Goal: Transaction & Acquisition: Purchase product/service

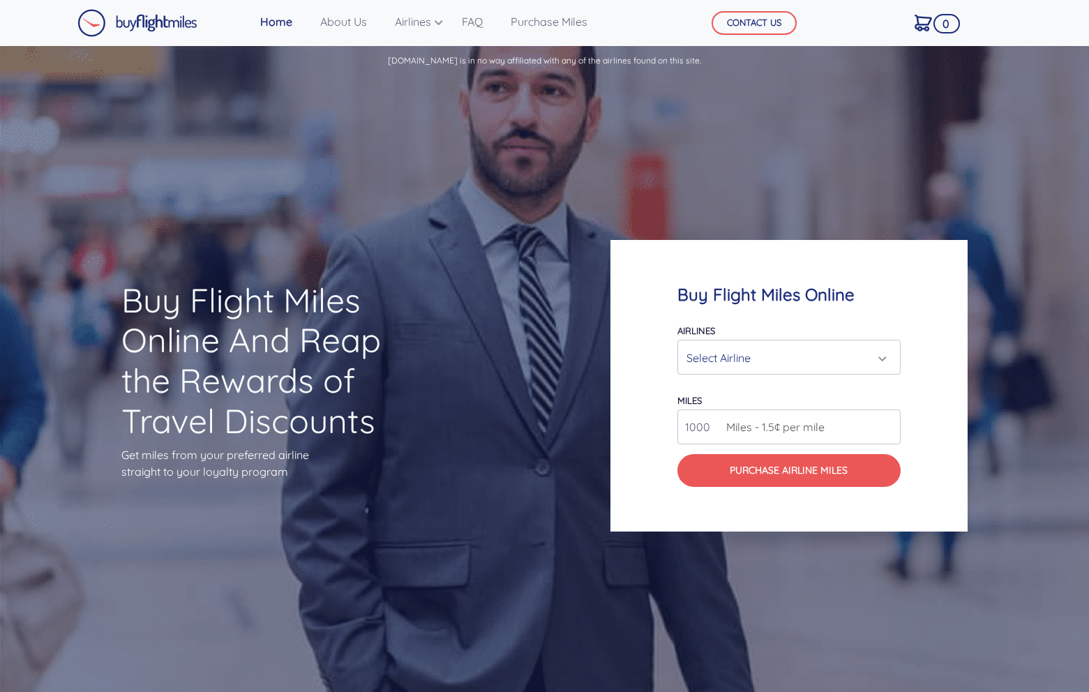
click at [789, 361] on div "Select Airline" at bounding box center [784, 358] width 197 height 27
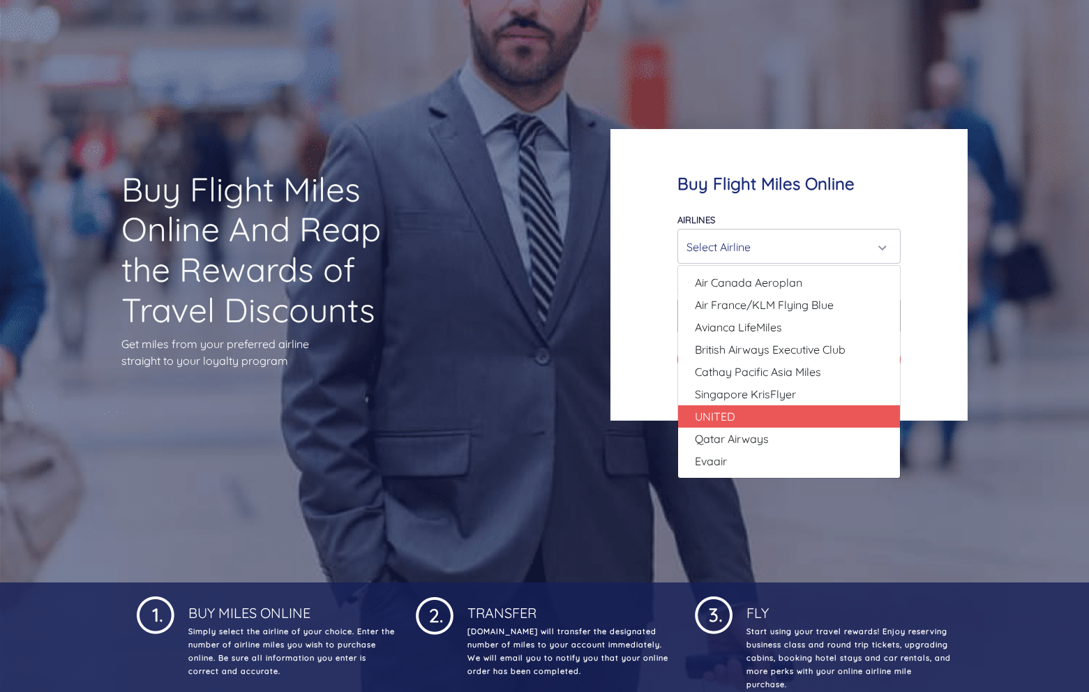
scroll to position [96, 0]
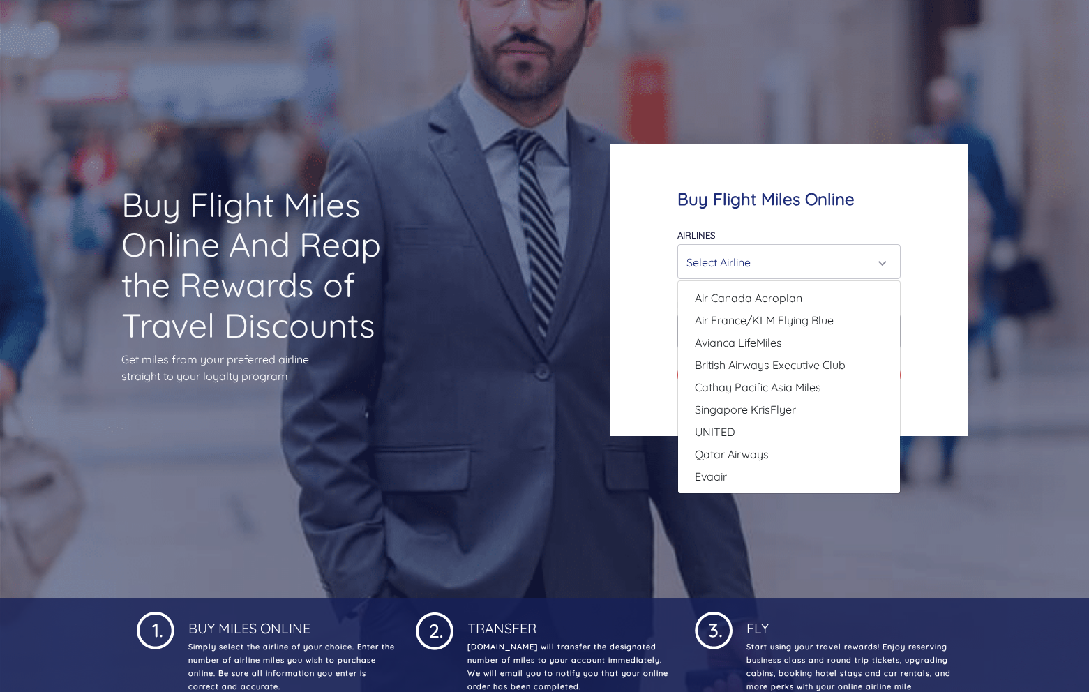
click at [457, 349] on div "Buy Flight Miles Online And Reap the Rewards of Travel Discounts Get miles from…" at bounding box center [271, 290] width 435 height 345
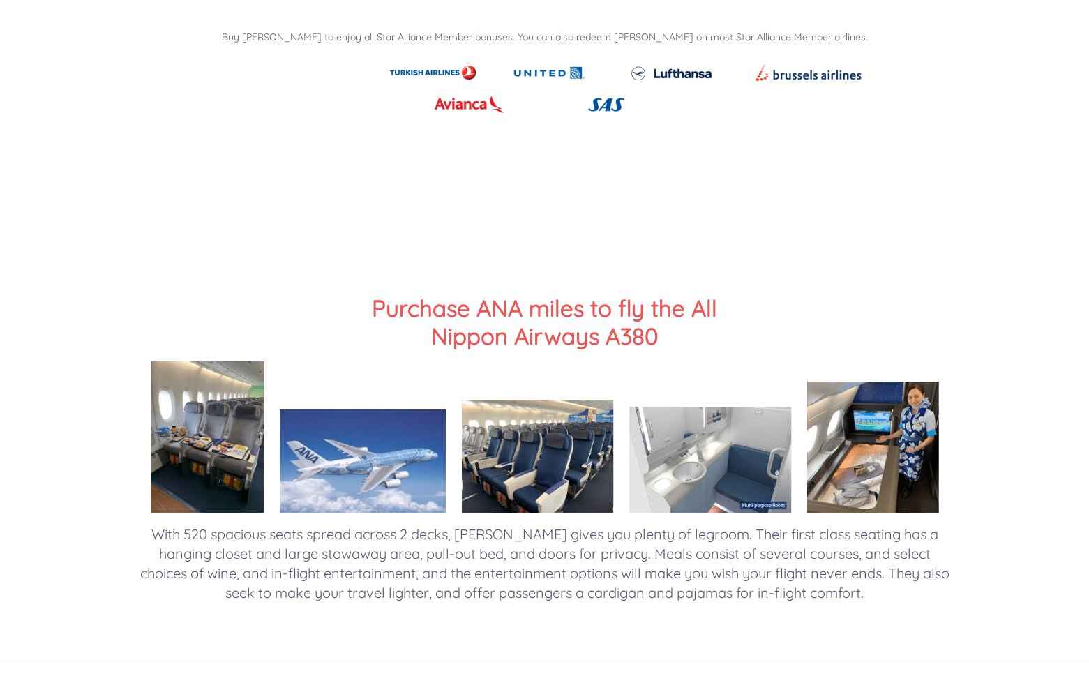
scroll to position [2006, 0]
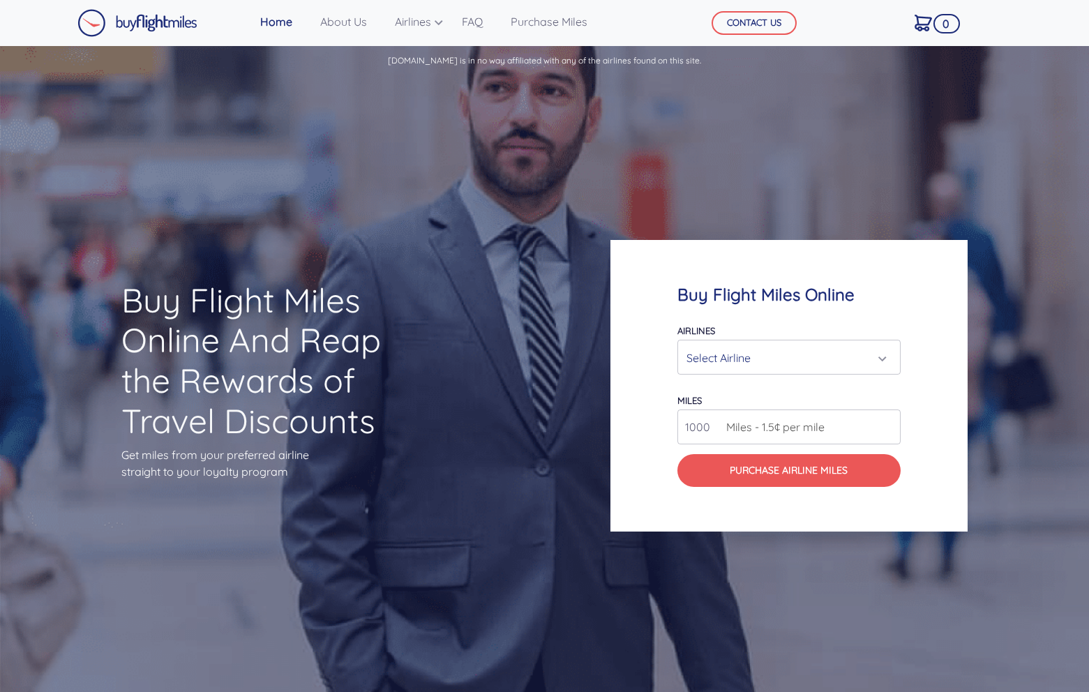
click at [775, 346] on div "Select Airline" at bounding box center [784, 358] width 197 height 27
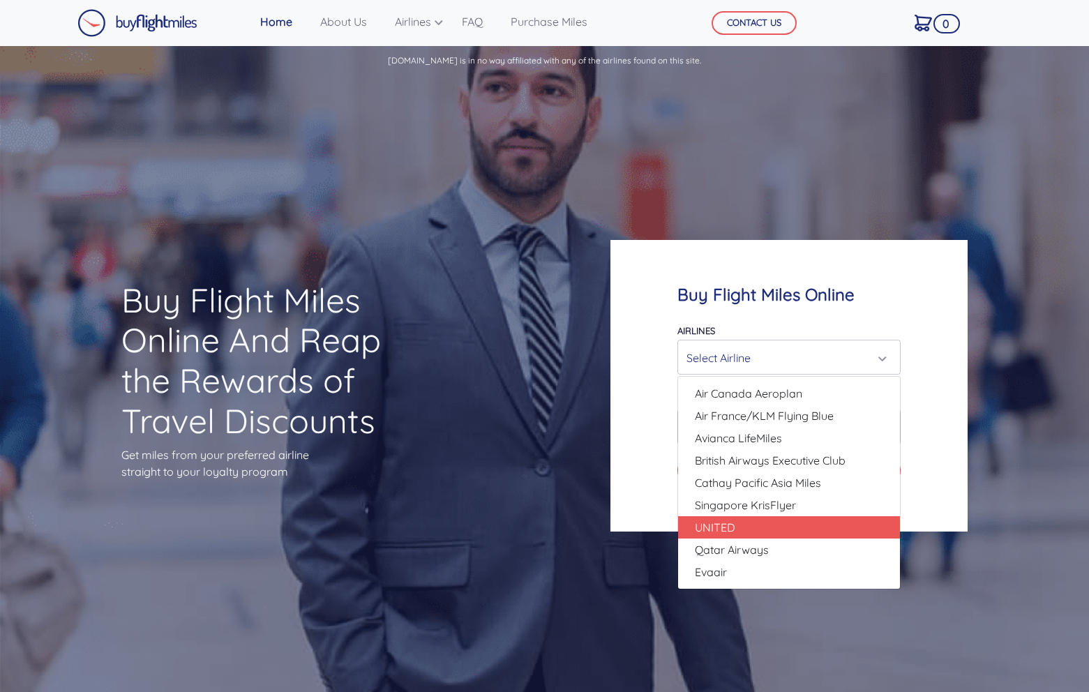
click at [772, 525] on link "UNITED" at bounding box center [789, 527] width 222 height 22
select select "UNITED"
type input "80000"
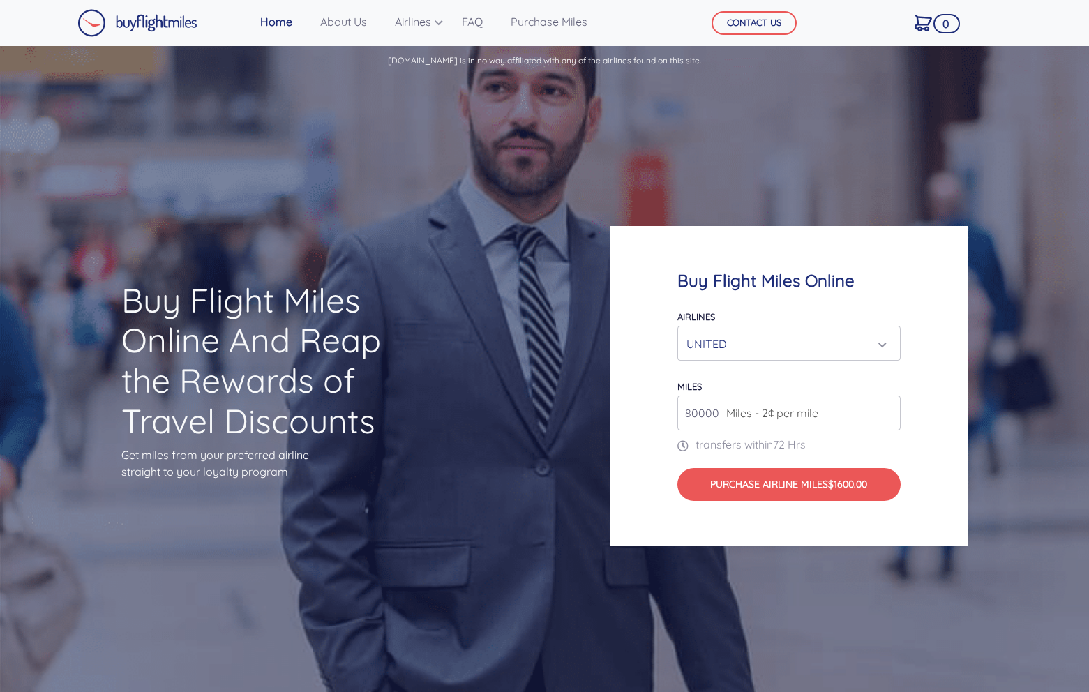
click at [824, 404] on input "80000" at bounding box center [788, 412] width 223 height 35
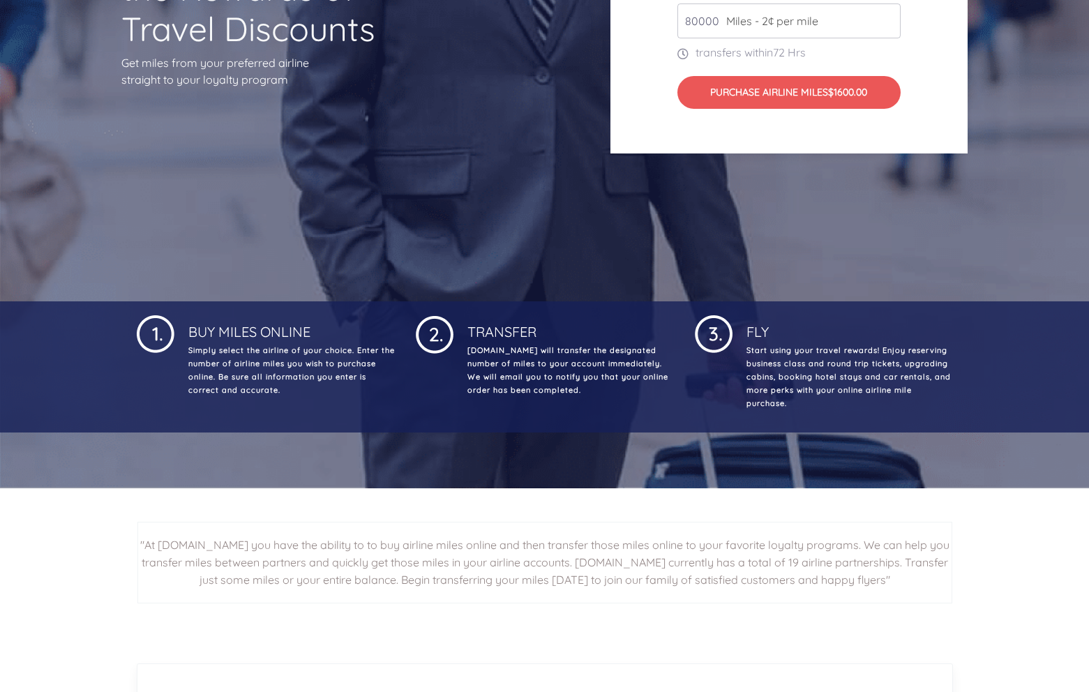
scroll to position [619, 0]
